Goal: Information Seeking & Learning: Understand process/instructions

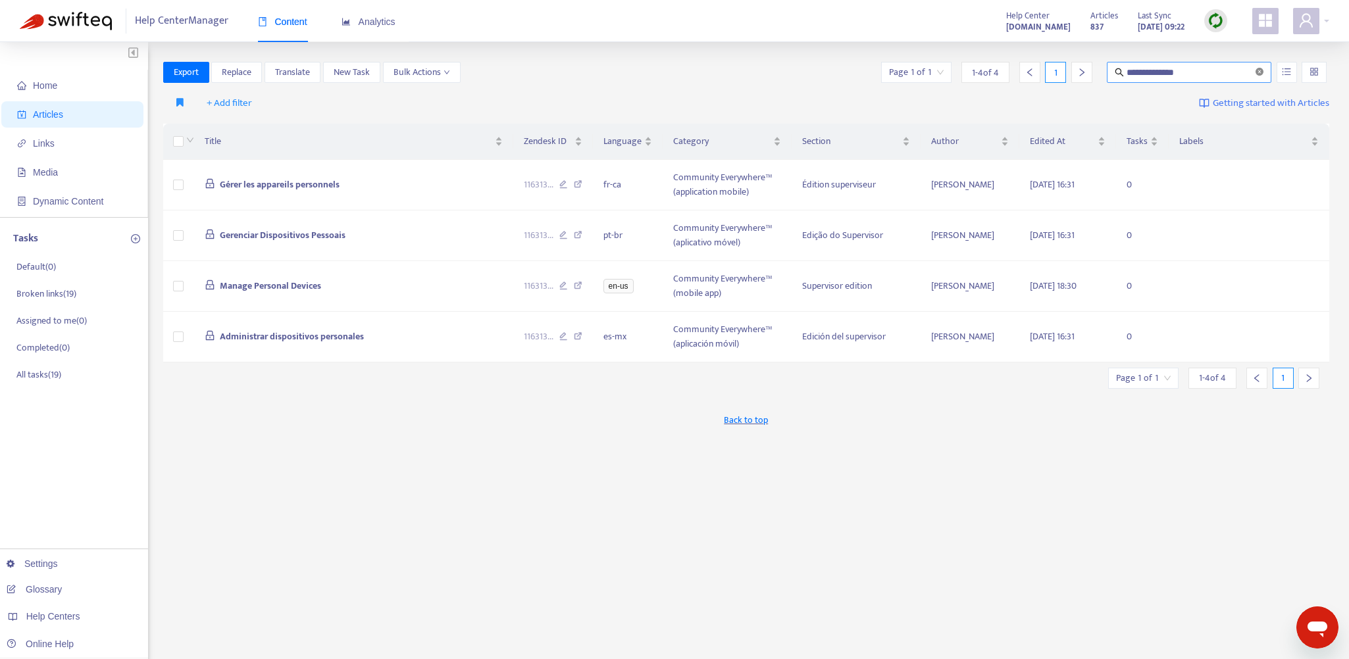
click at [1261, 70] on icon "close-circle" at bounding box center [1259, 72] width 8 height 8
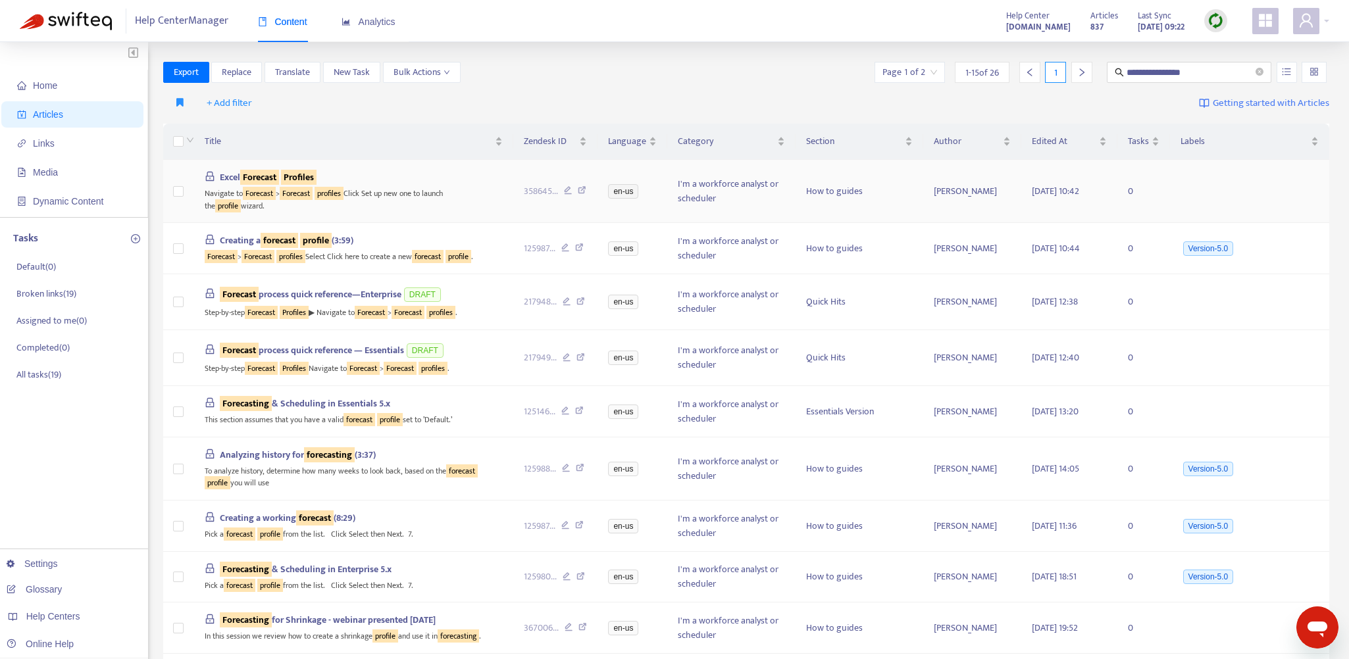
click at [580, 189] on icon at bounding box center [582, 192] width 9 height 12
click at [538, 189] on span "358645 ..." at bounding box center [541, 191] width 34 height 14
click at [1165, 70] on input "**********" at bounding box center [1189, 72] width 126 height 14
paste input "**********"
type input "**********"
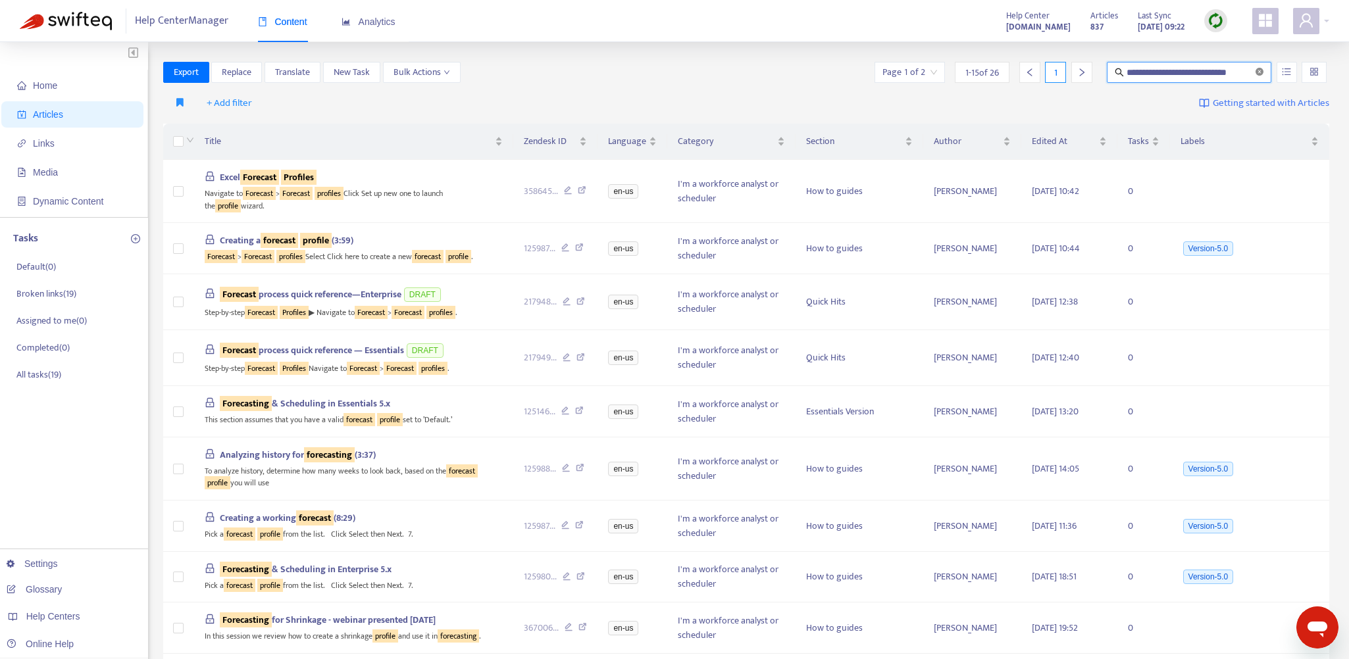
click at [1258, 71] on icon "close-circle" at bounding box center [1259, 72] width 8 height 8
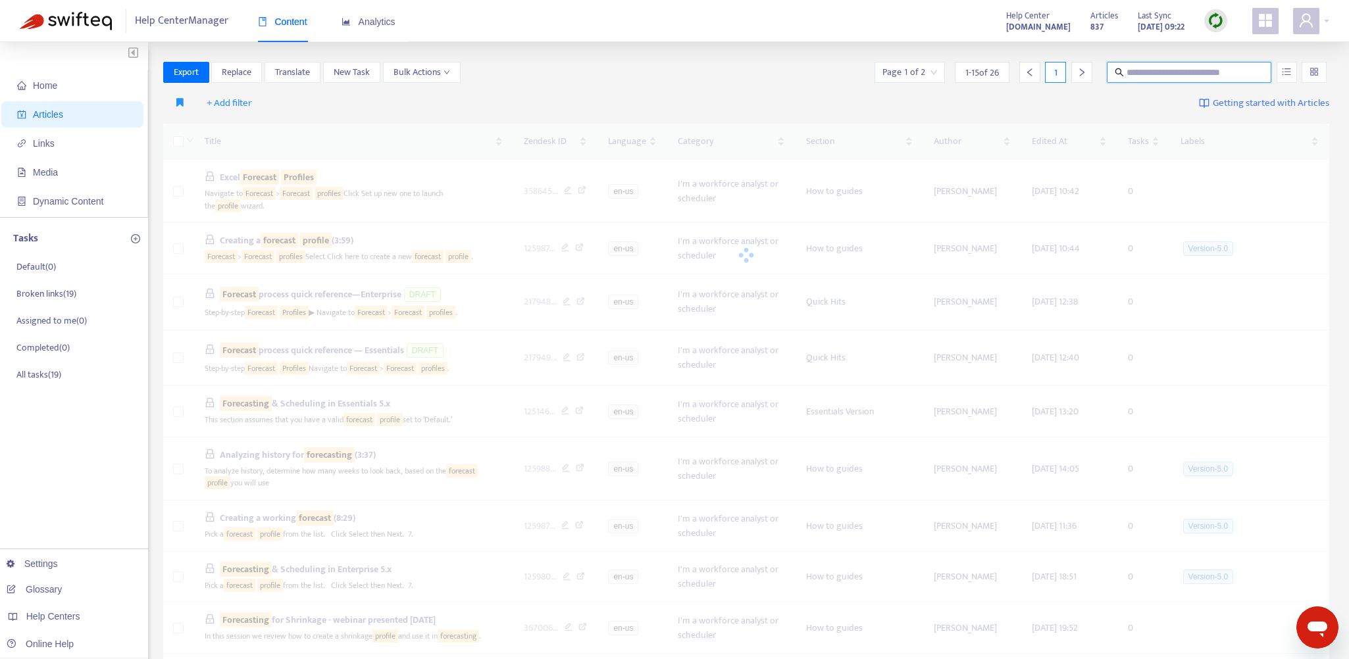
click at [1187, 76] on input "text" at bounding box center [1189, 72] width 126 height 14
paste input "**********"
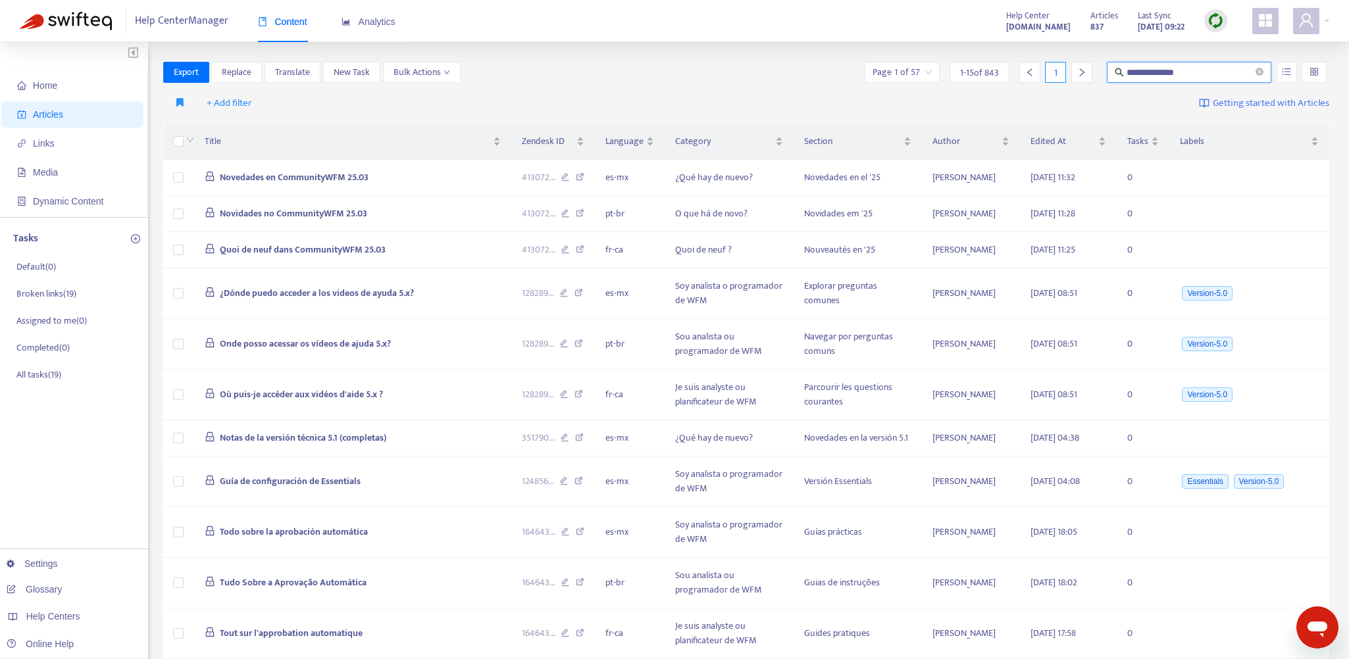
type input "**********"
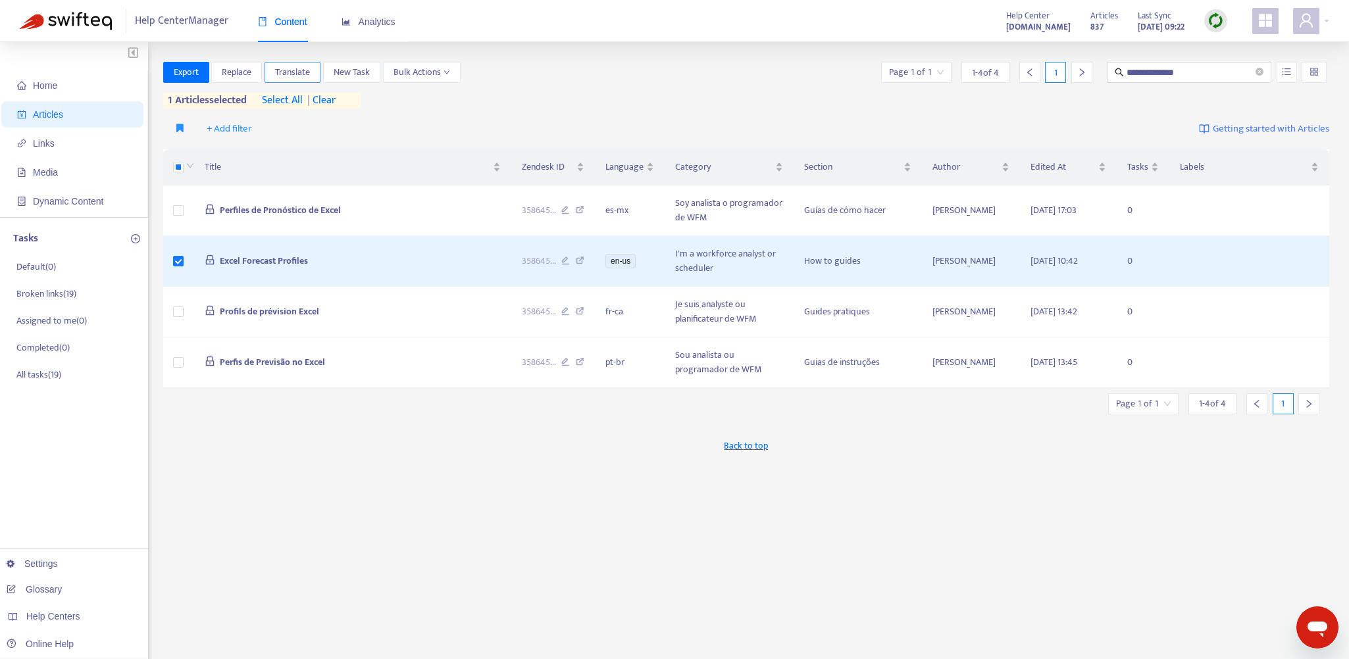
click at [297, 71] on span "Translate" at bounding box center [292, 72] width 35 height 14
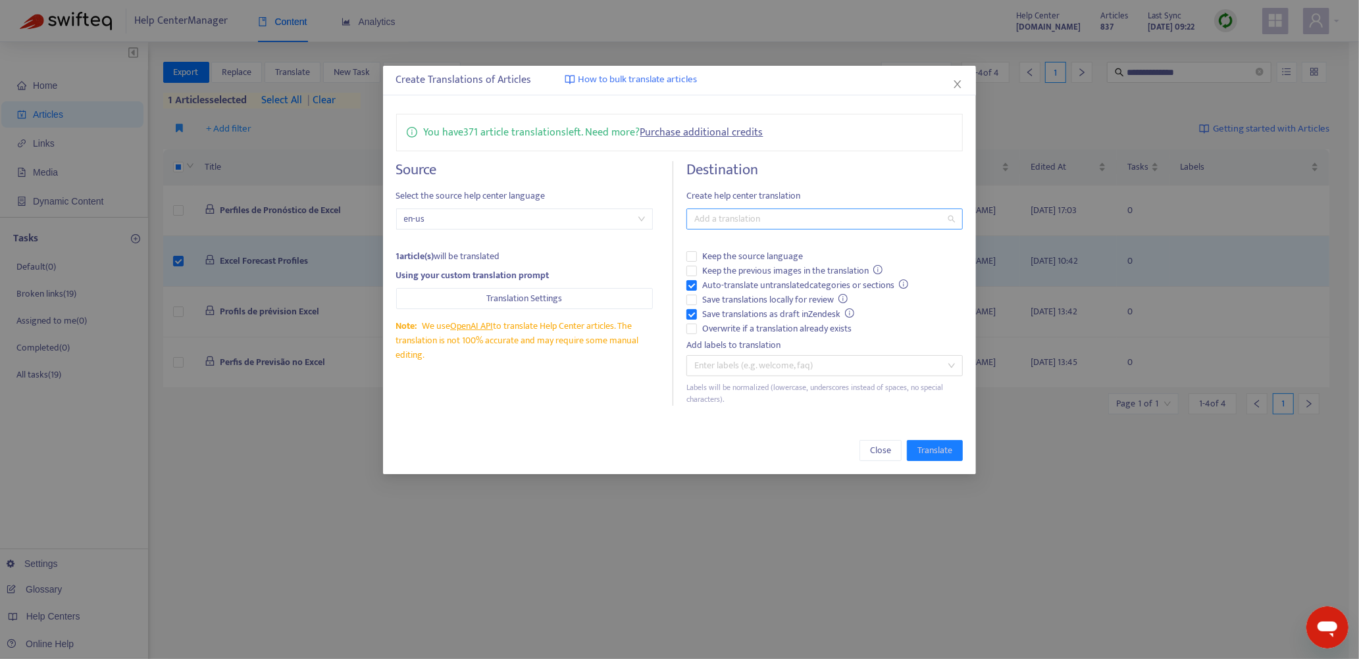
click at [734, 213] on div at bounding box center [818, 219] width 257 height 16
click at [716, 309] on div "Spanish ([GEOGRAPHIC_DATA]) ( es-mx )" at bounding box center [825, 308] width 256 height 14
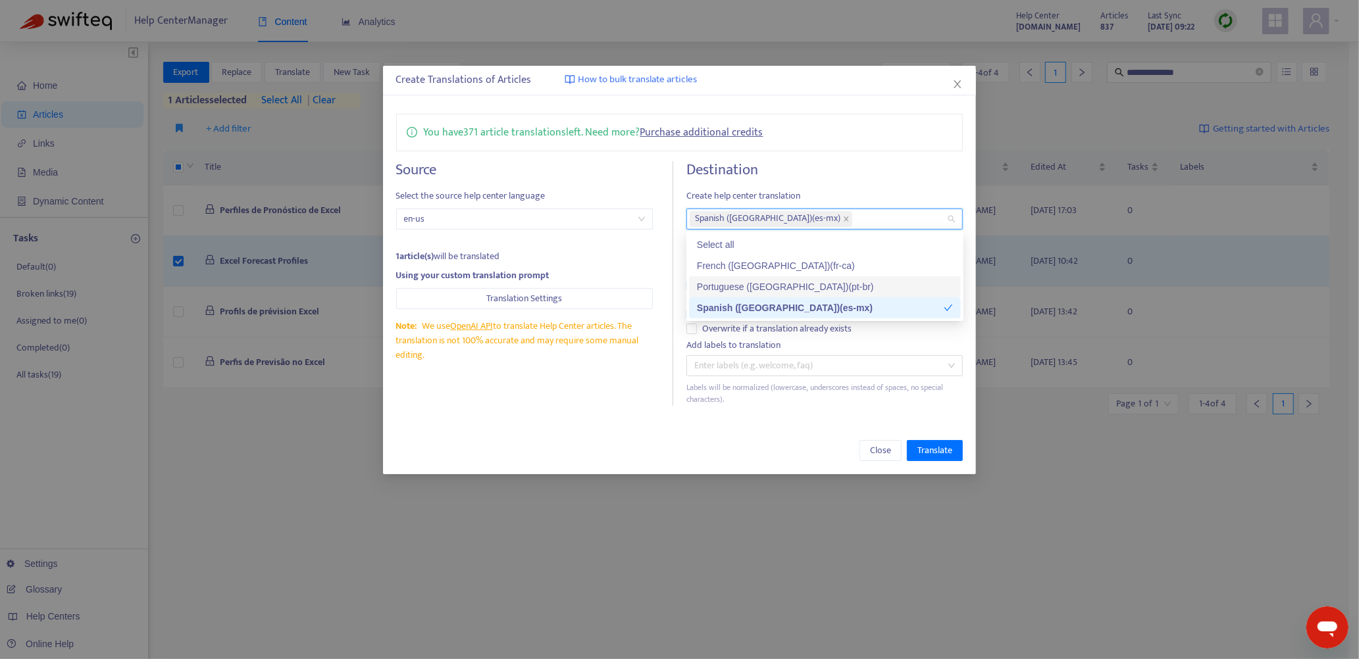
click at [724, 288] on div "Portuguese ([GEOGRAPHIC_DATA]) ( pt-br )" at bounding box center [825, 287] width 256 height 14
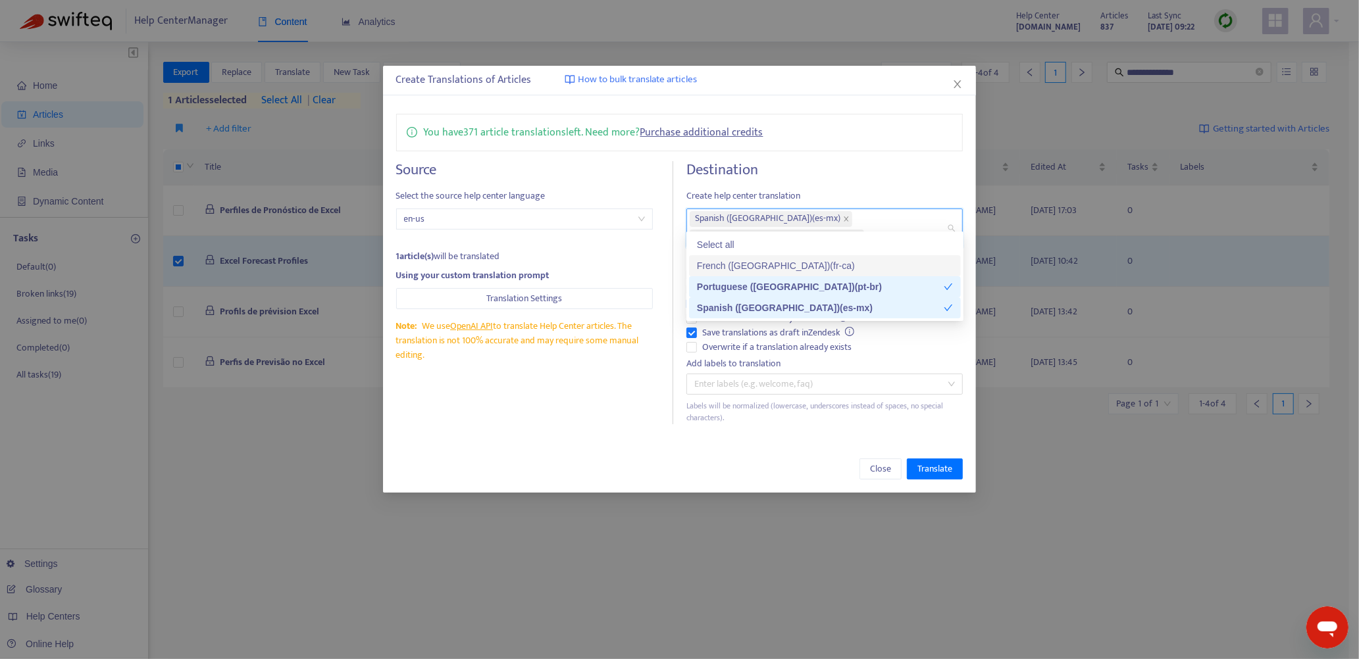
click at [730, 268] on div "French ([GEOGRAPHIC_DATA]) ( fr-ca )" at bounding box center [825, 266] width 256 height 14
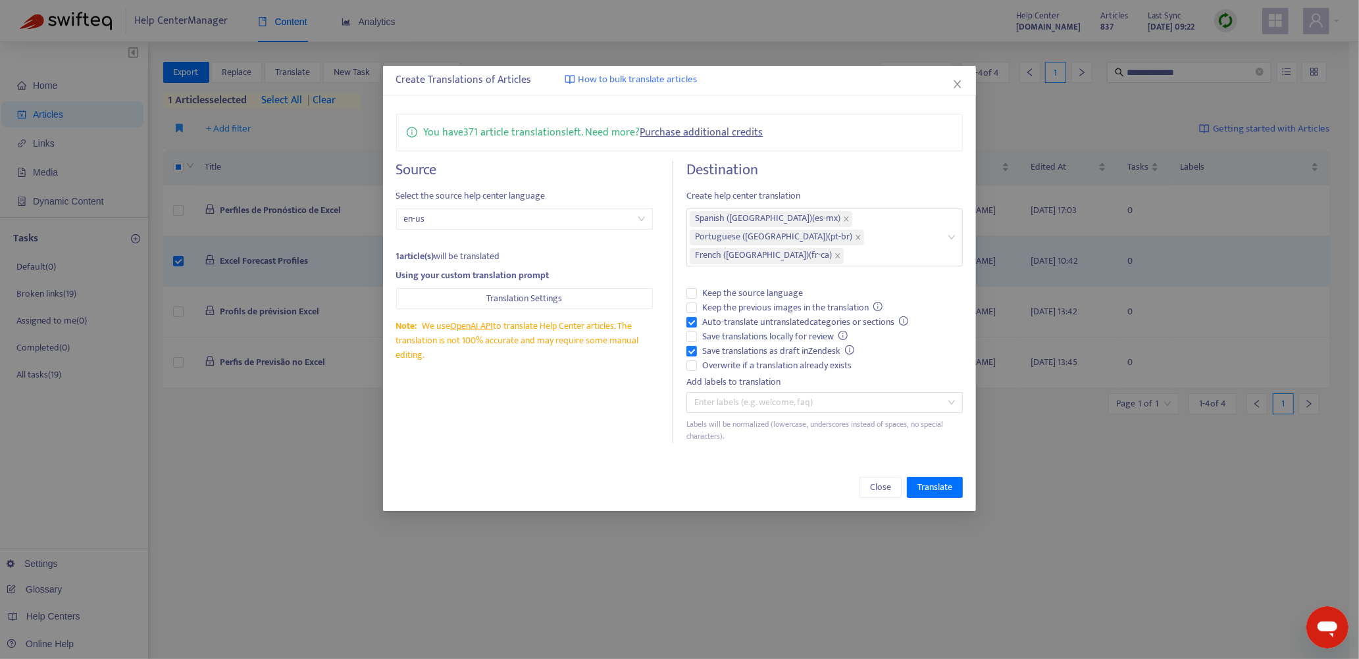
click at [807, 168] on h4 "Destination" at bounding box center [824, 170] width 277 height 18
click at [938, 480] on span "Translate" at bounding box center [934, 487] width 35 height 14
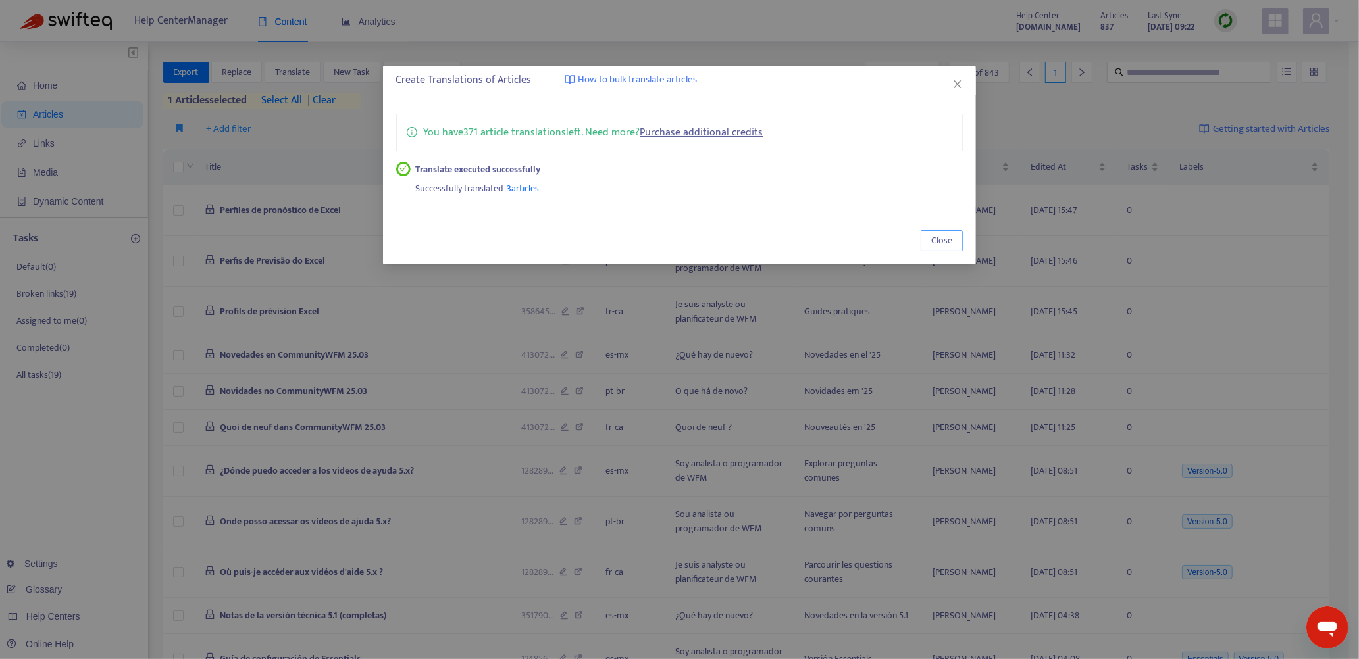
click at [938, 238] on span "Close" at bounding box center [941, 241] width 21 height 14
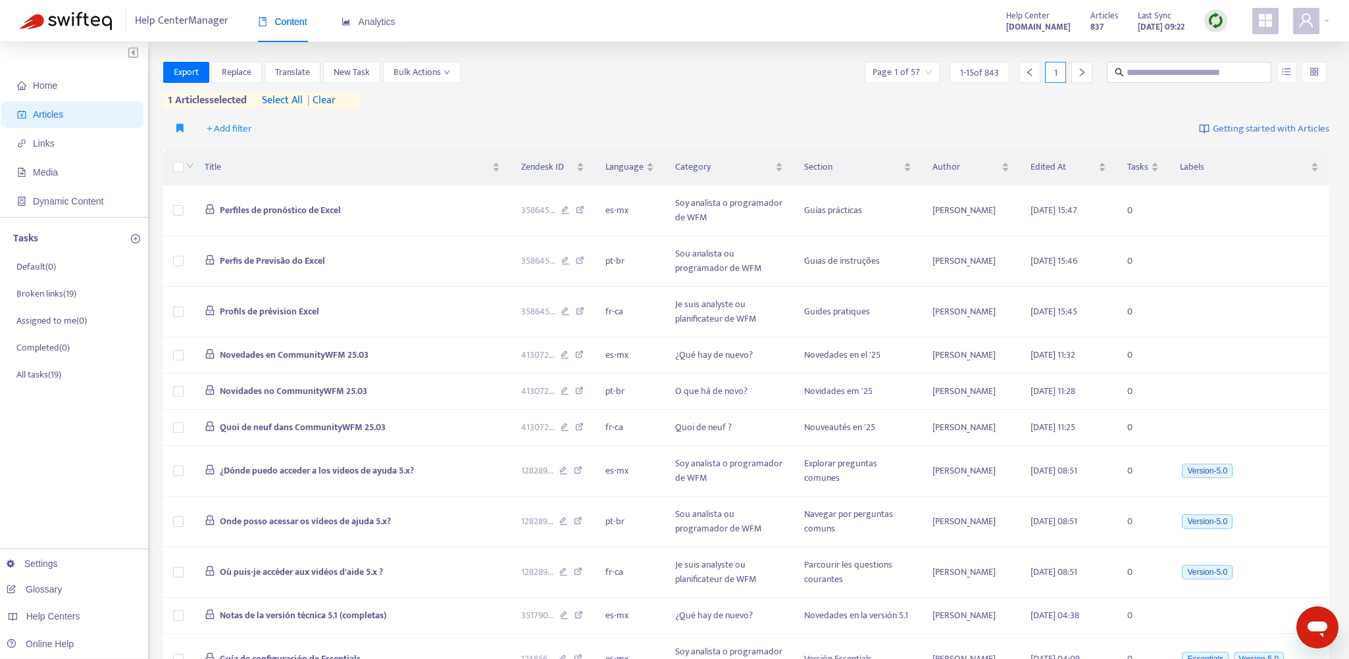
click at [329, 100] on span "| clear" at bounding box center [319, 101] width 33 height 16
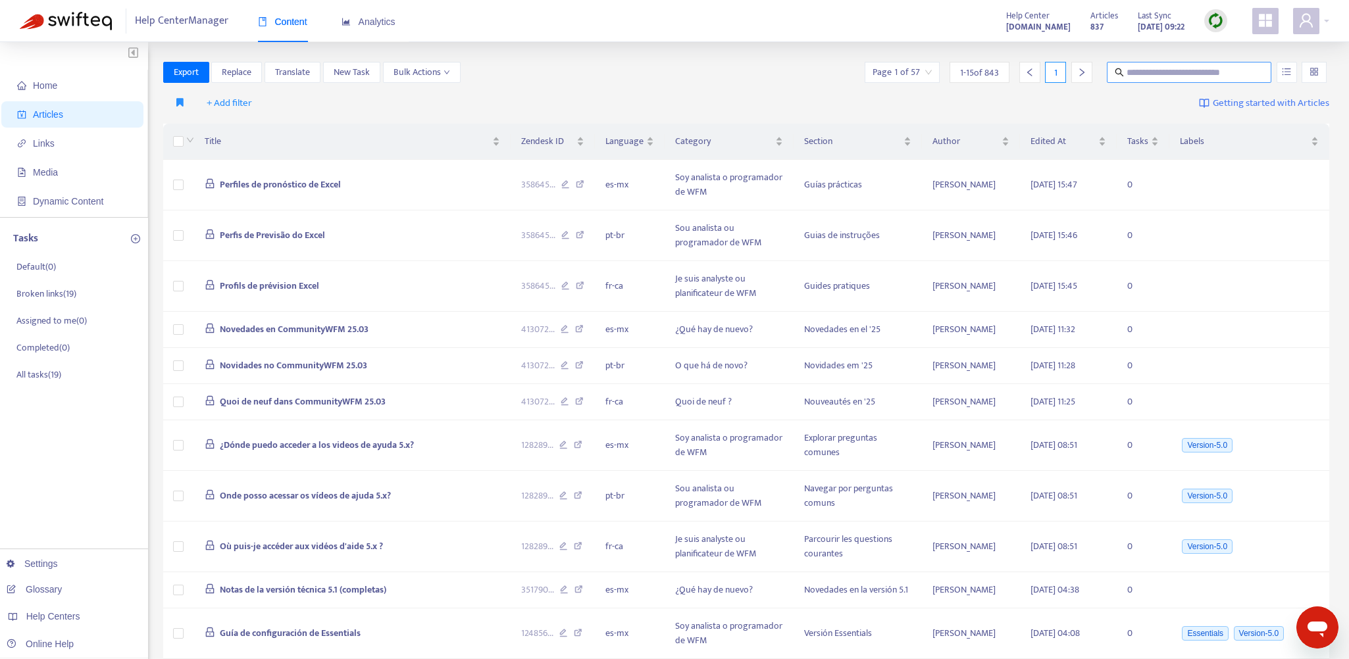
click at [1150, 74] on input "text" at bounding box center [1189, 72] width 126 height 14
paste input "**********"
type input "**********"
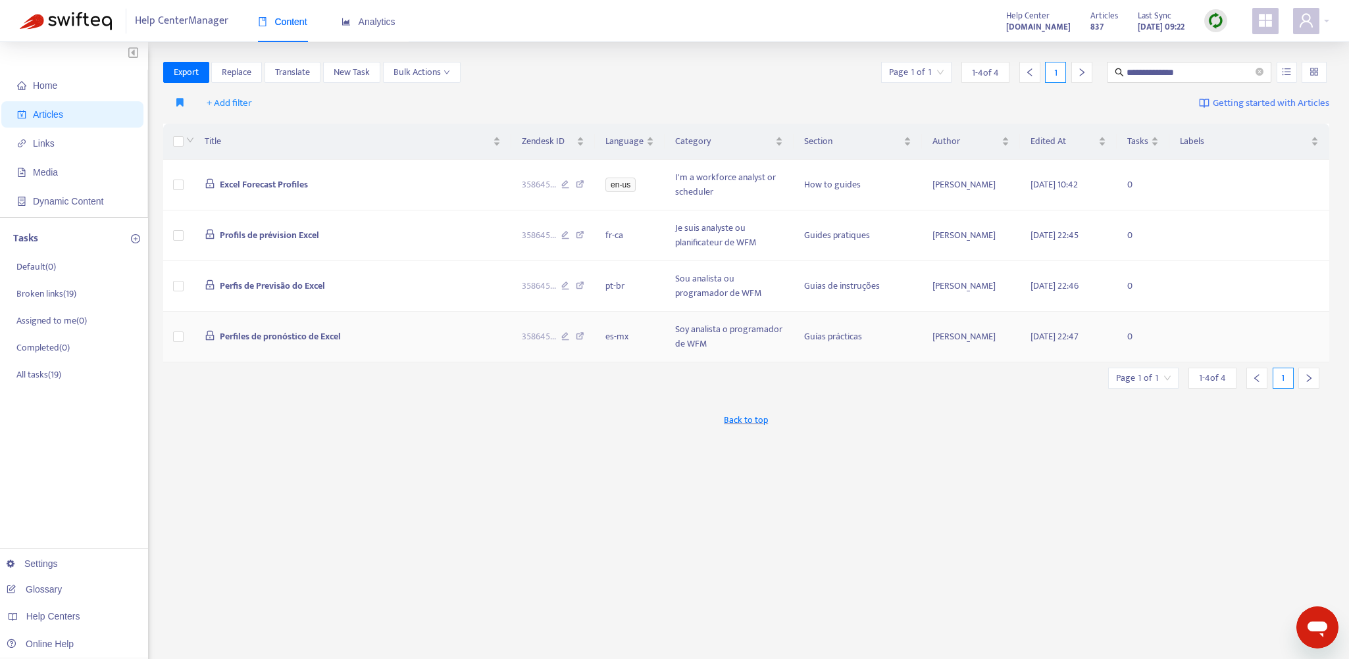
click at [580, 334] on icon at bounding box center [580, 338] width 9 height 12
click at [489, 182] on td "Excel Forecast Profiles" at bounding box center [352, 185] width 317 height 51
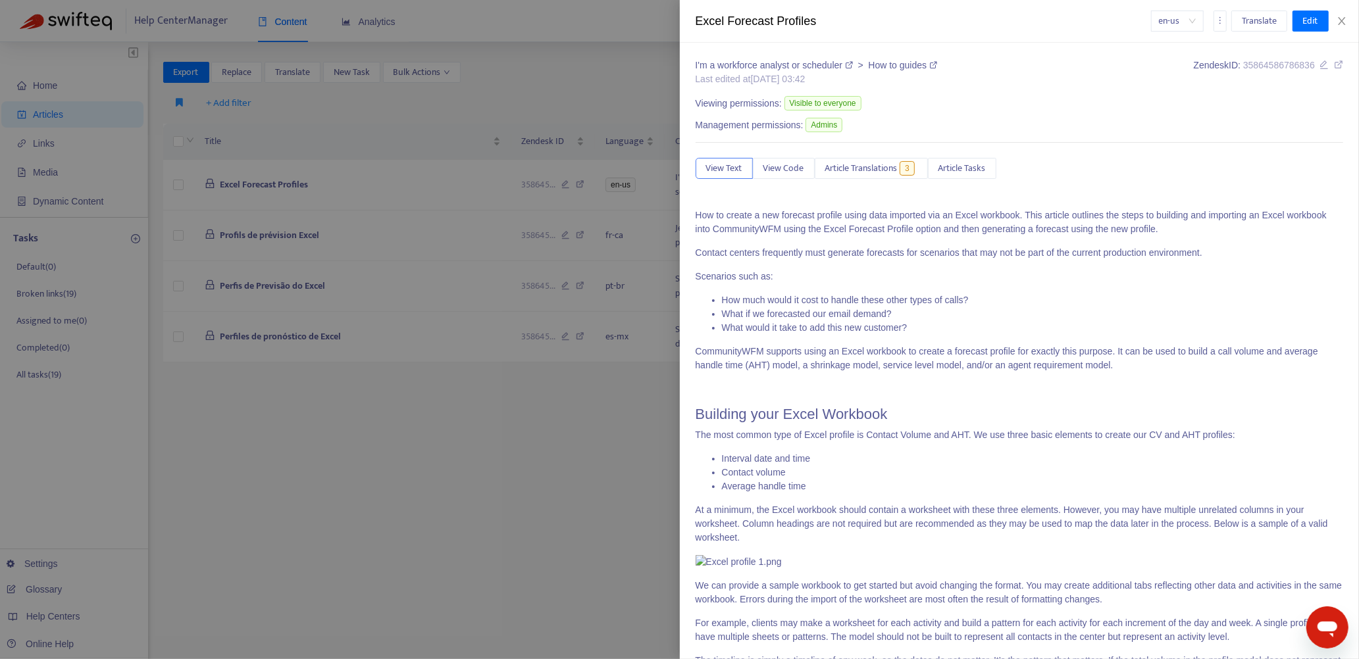
click at [790, 218] on p "How to create a new forecast profile using data imported via an Excel workbook.…" at bounding box center [1019, 223] width 648 height 28
click at [699, 212] on p "How to create a new forecast profile using data imported via an Excel workbook.…" at bounding box center [1019, 223] width 648 height 28
click at [699, 213] on p "How to create a new forecast profile using data imported via an Excel workbook.…" at bounding box center [1019, 223] width 648 height 28
drag, startPoint x: 699, startPoint y: 213, endPoint x: 759, endPoint y: 215, distance: 60.6
click at [699, 213] on p "How to create a new forecast profile using data imported via an Excel workbook.…" at bounding box center [1019, 223] width 648 height 28
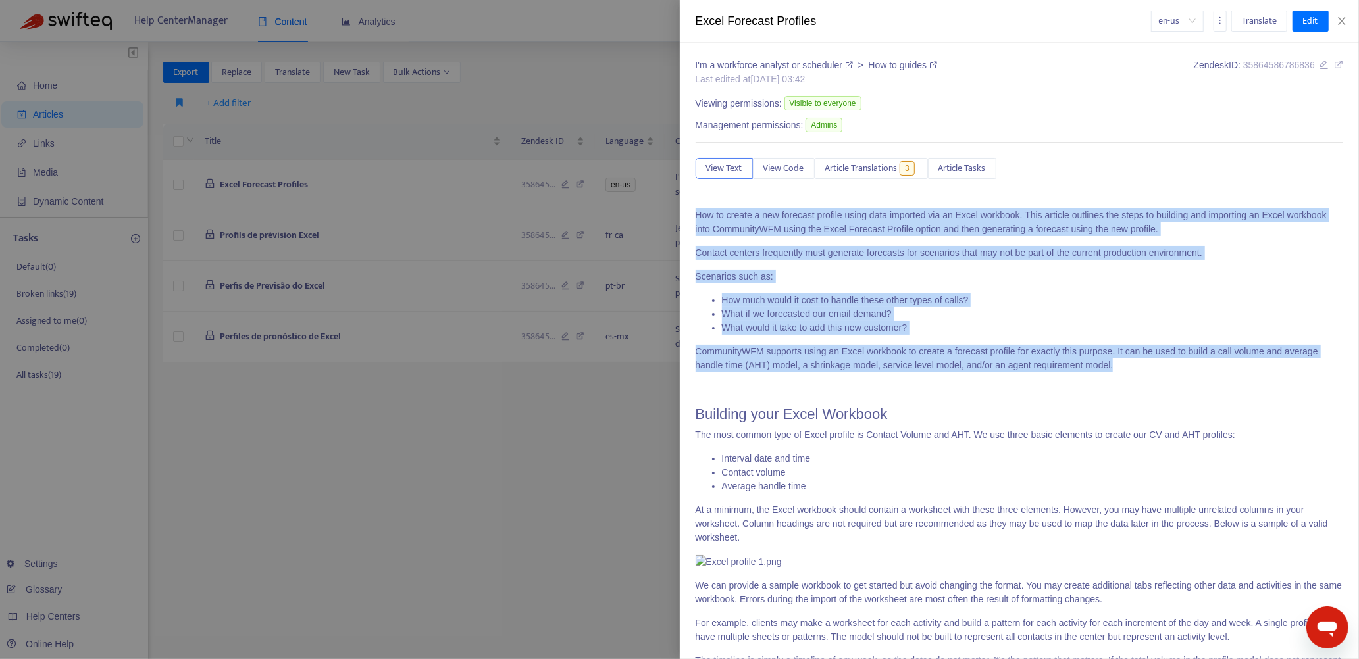
drag, startPoint x: 695, startPoint y: 215, endPoint x: 1122, endPoint y: 359, distance: 450.3
copy span "How to create a new forecast profile using data imported via an Excel workbook.…"
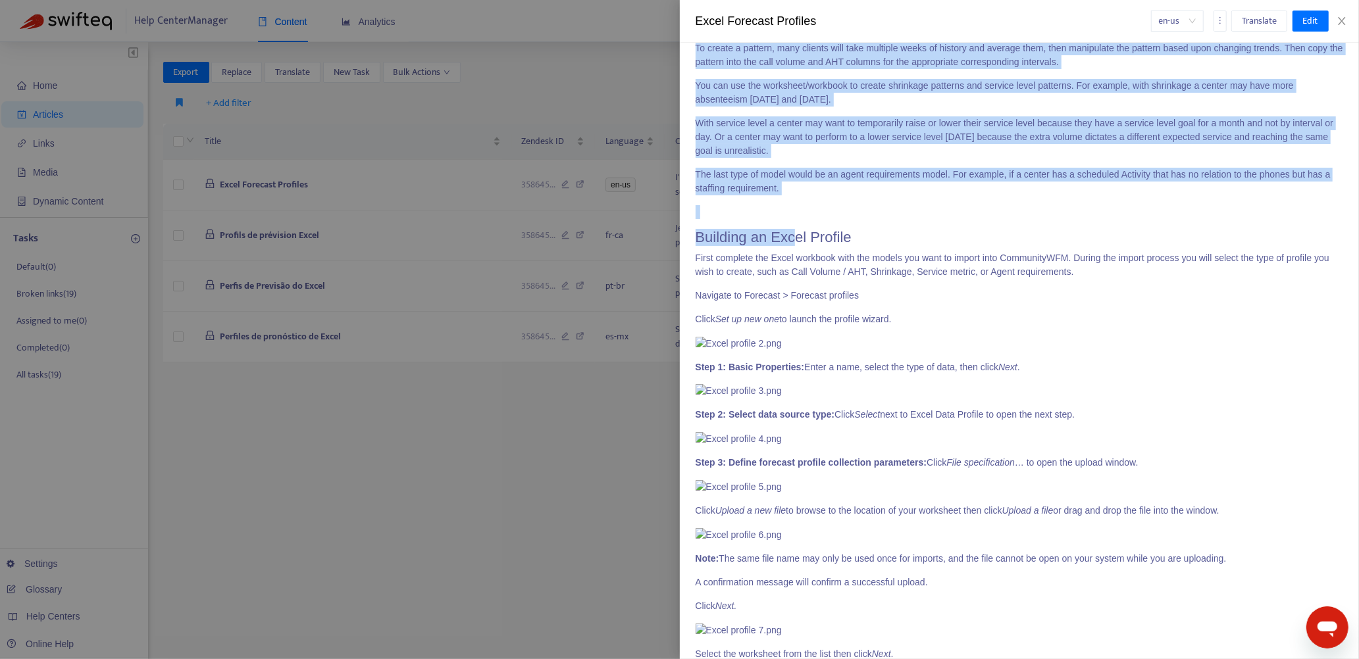
scroll to position [696, 0]
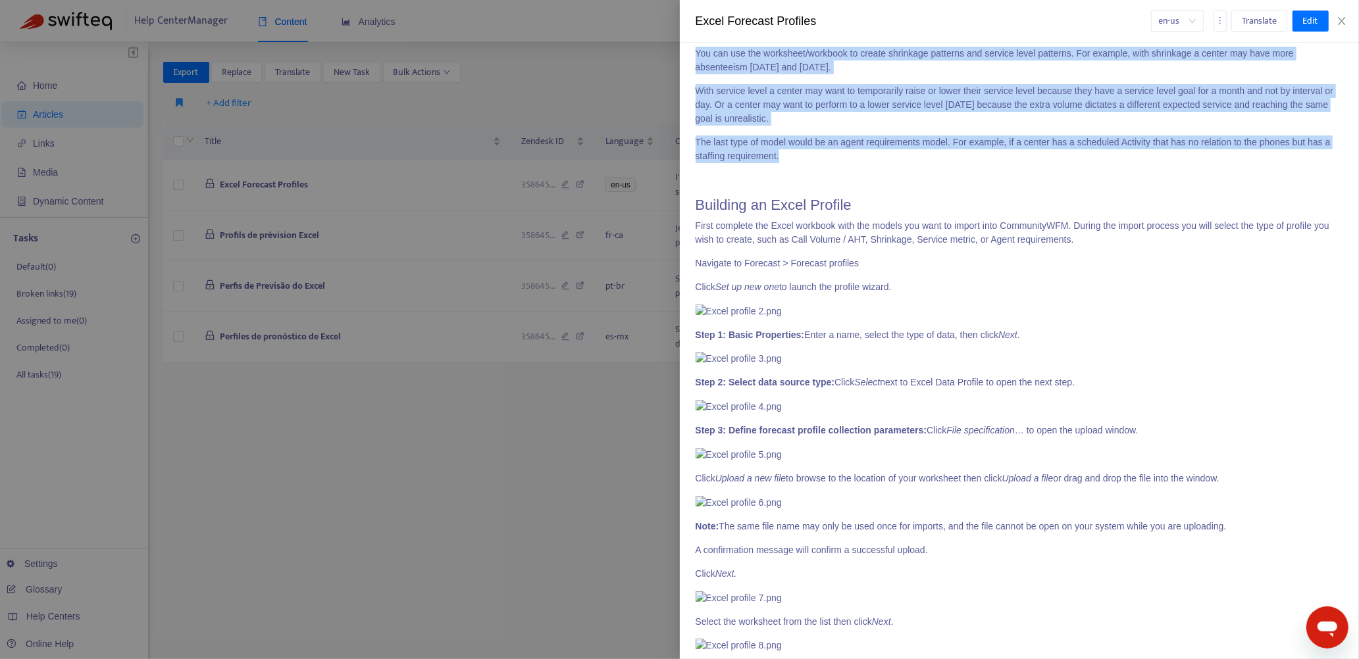
drag, startPoint x: 697, startPoint y: 85, endPoint x: 806, endPoint y: 561, distance: 488.6
click at [806, 561] on span "How to create a new forecast profile using data imported via an Excel workbook.…" at bounding box center [1019, 237] width 648 height 1450
drag, startPoint x: 757, startPoint y: 553, endPoint x: 811, endPoint y: 403, distance: 158.8
copy span "Building your Excel Workbook The most common type of Excel profile is Contact V…"
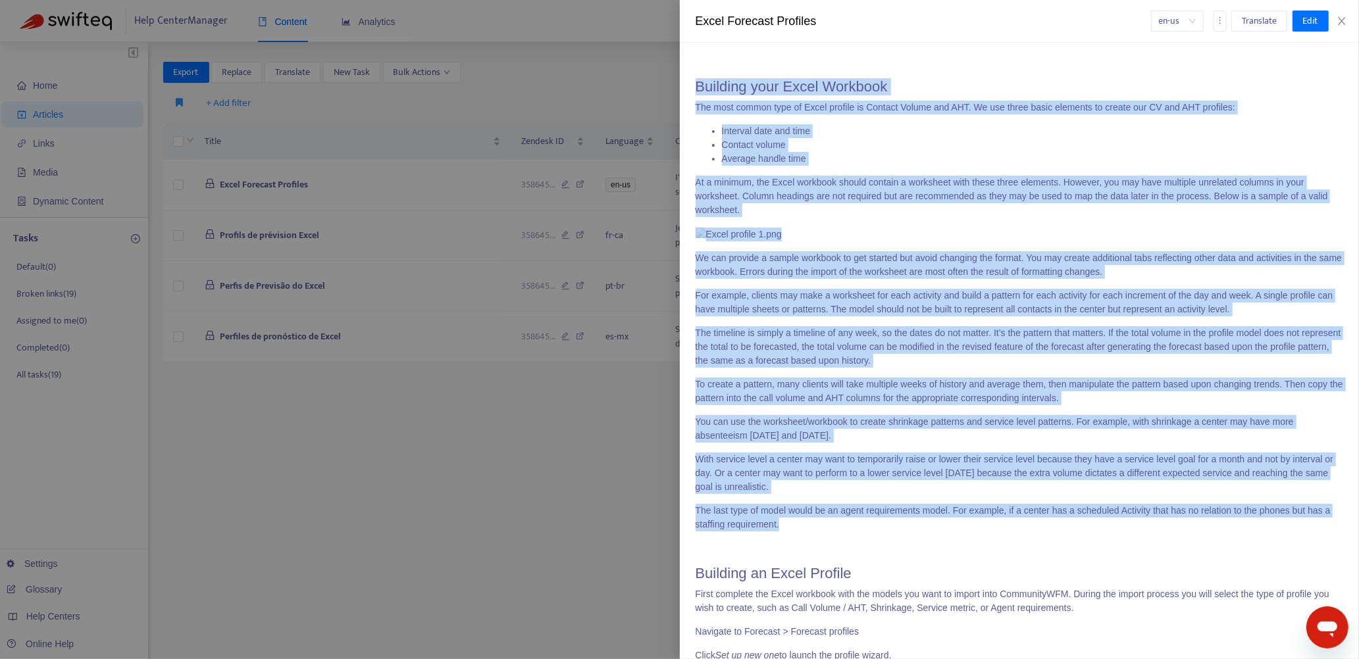
scroll to position [301, 0]
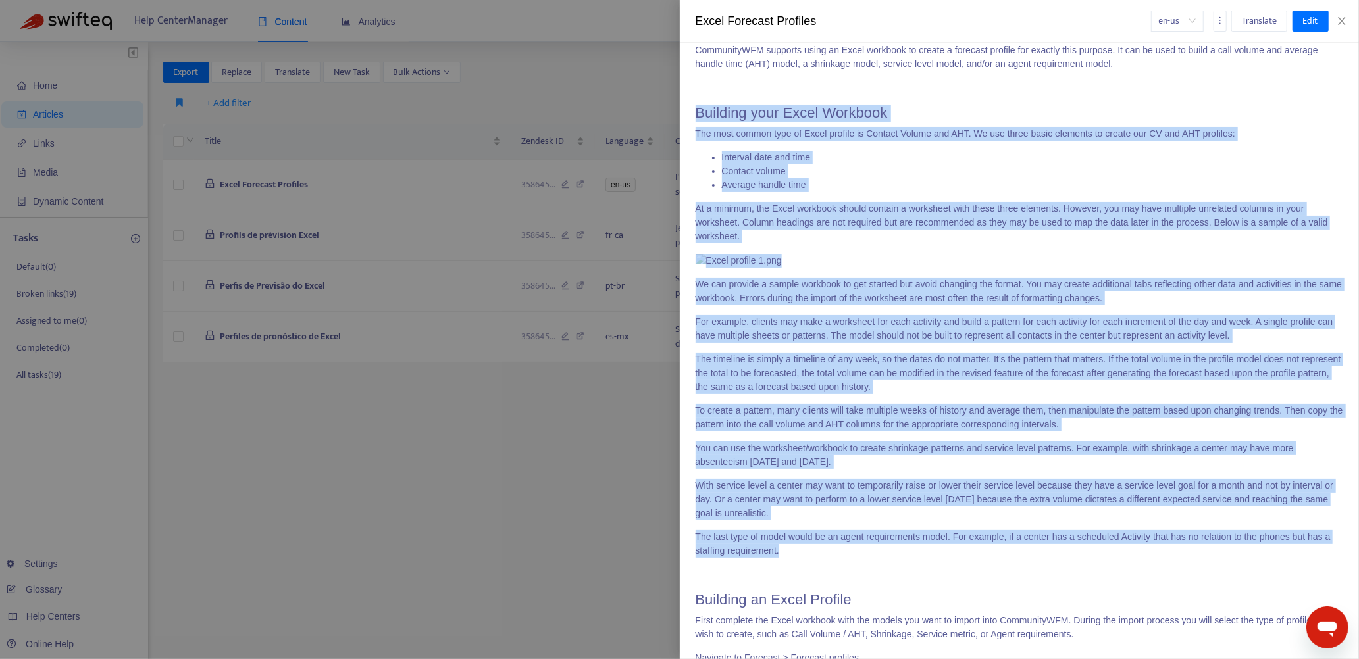
click at [888, 145] on span "How to create a new forecast profile using data imported via an Excel workbook.…" at bounding box center [1019, 632] width 648 height 1450
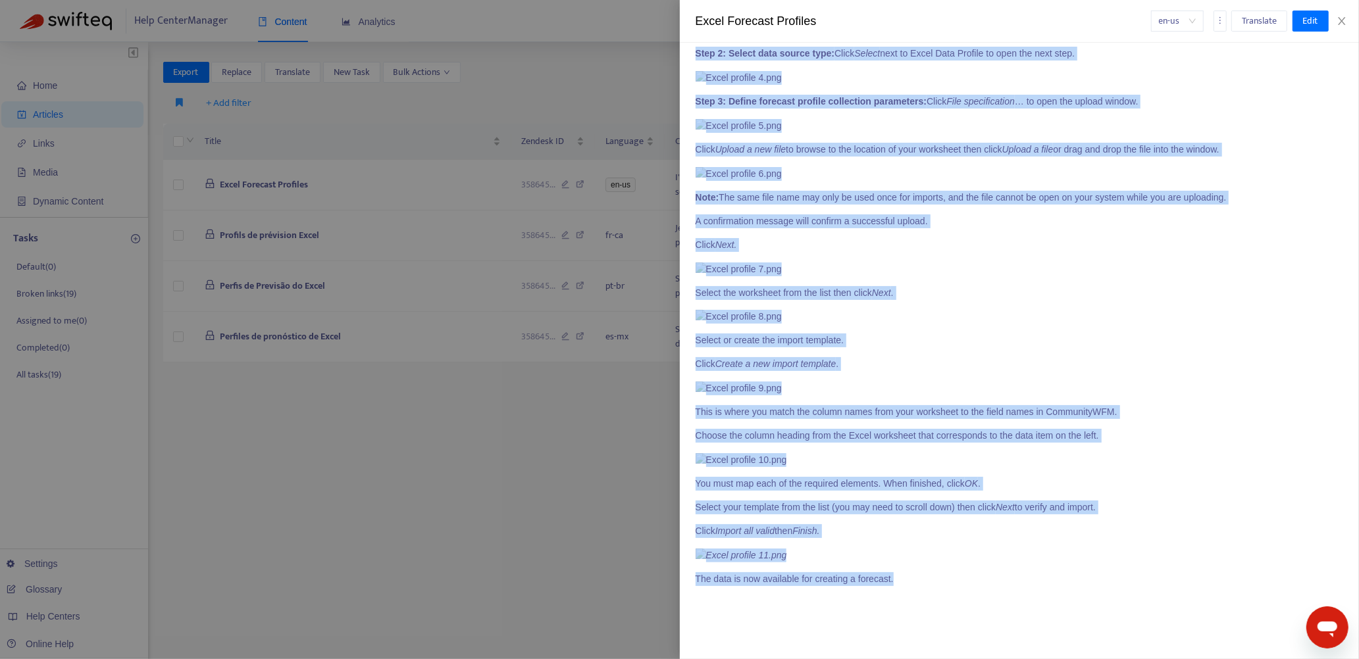
scroll to position [2929, 0]
drag, startPoint x: 697, startPoint y: 85, endPoint x: 912, endPoint y: 568, distance: 529.3
copy span "Loremips do Sitam Consect Adipi elitsedd eiu Tempo incididu utla etd magnaa eni…"
